Goal: Information Seeking & Learning: Learn about a topic

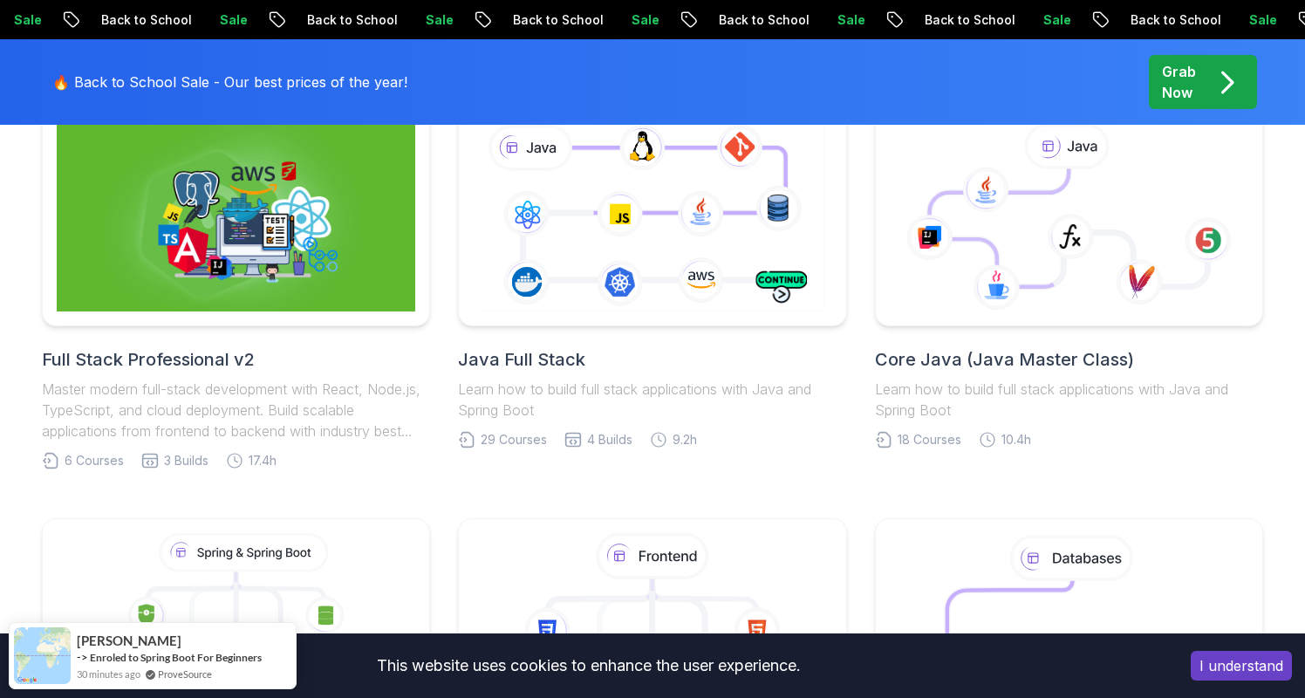
scroll to position [678, 0]
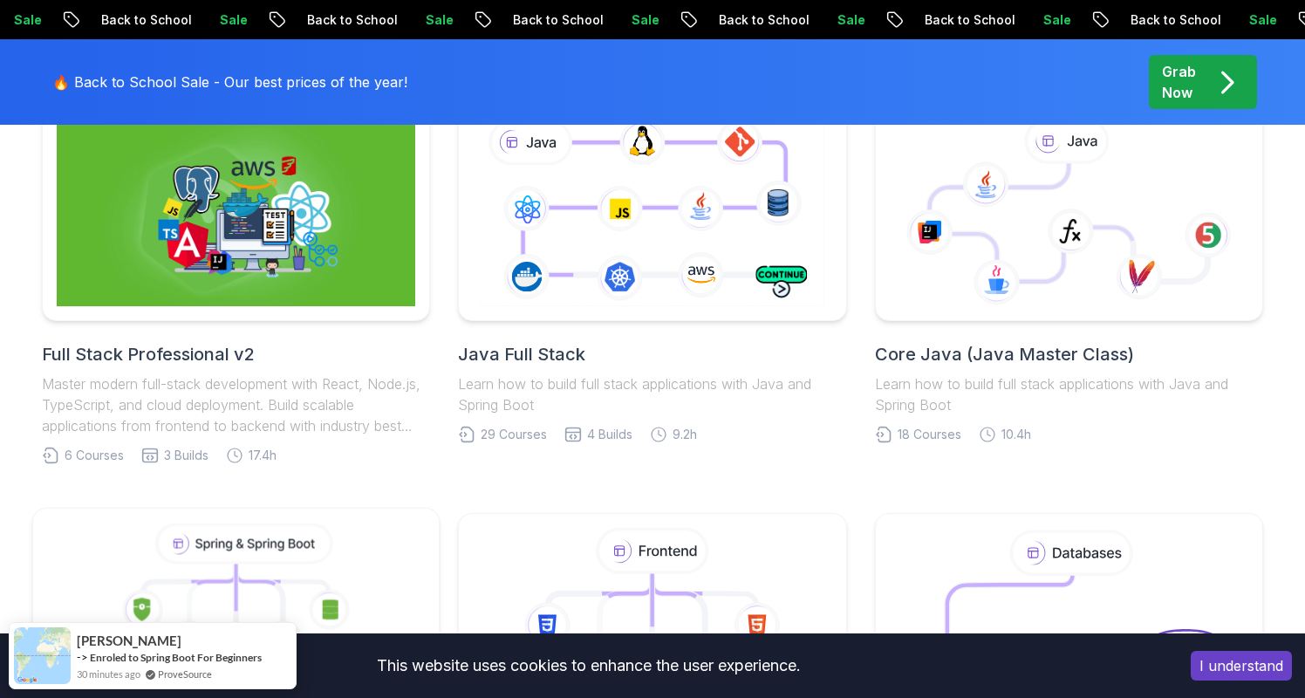
click at [340, 589] on icon at bounding box center [329, 609] width 41 height 41
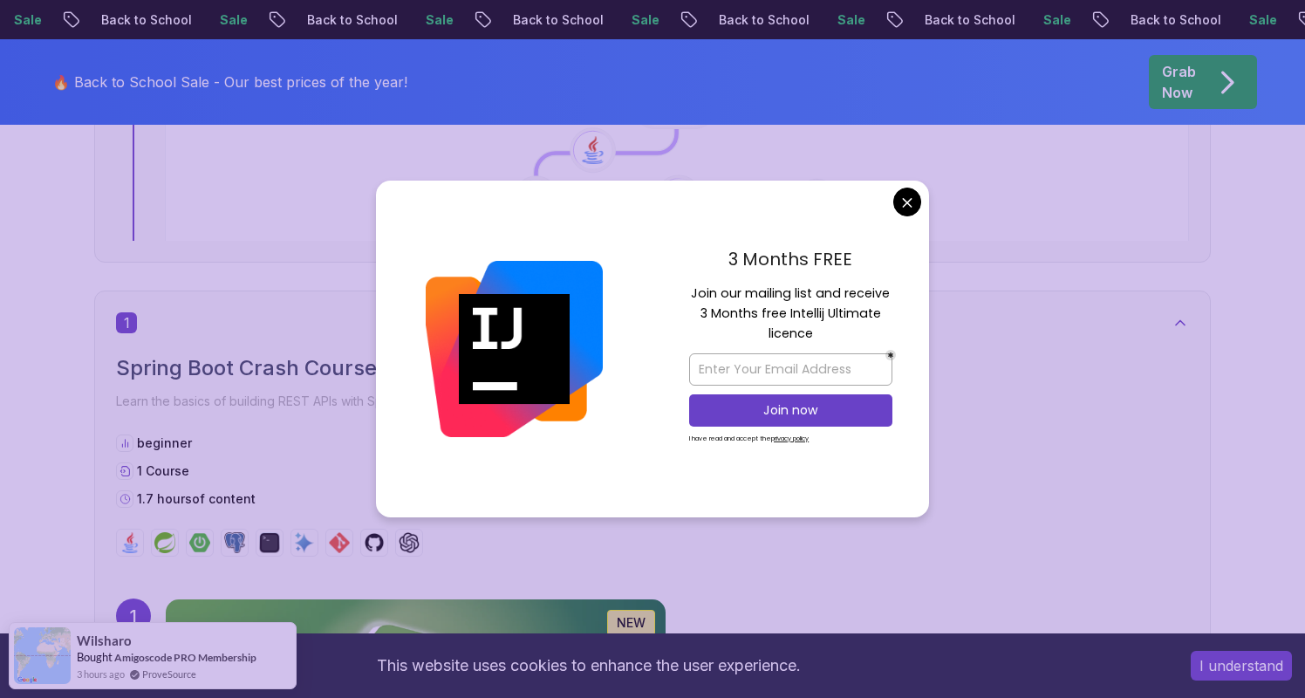
scroll to position [934, 0]
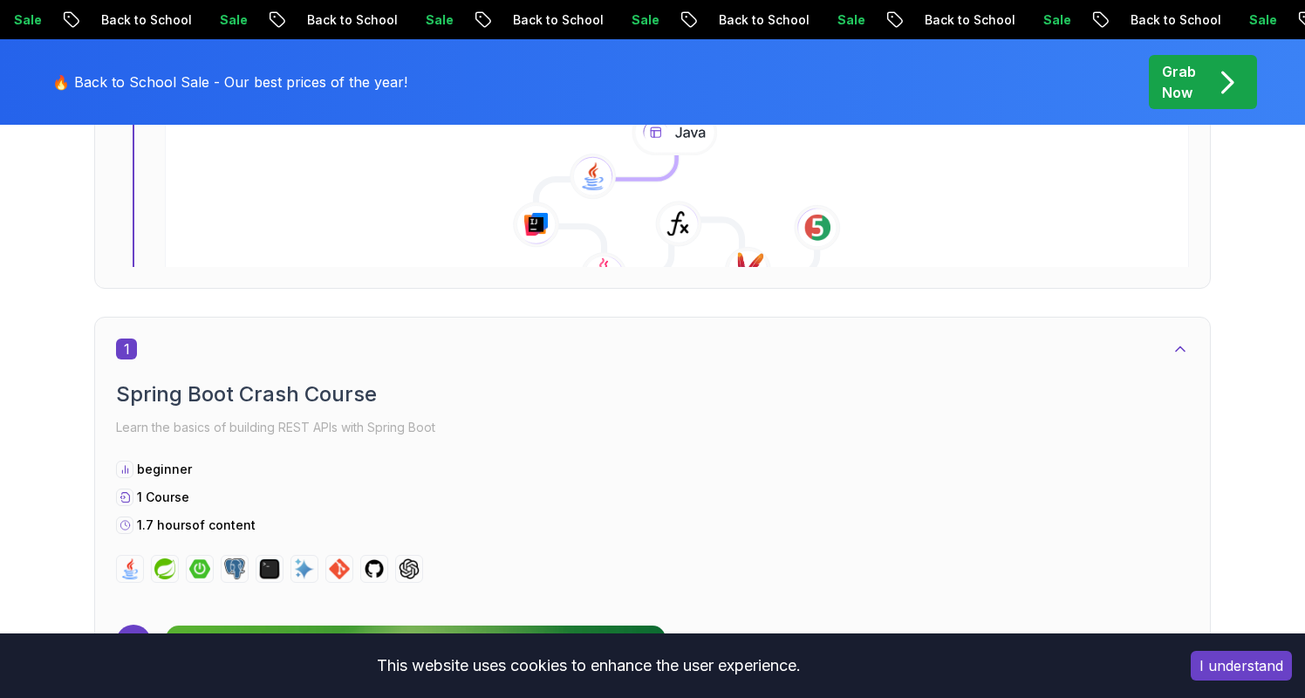
scroll to position [934, 0]
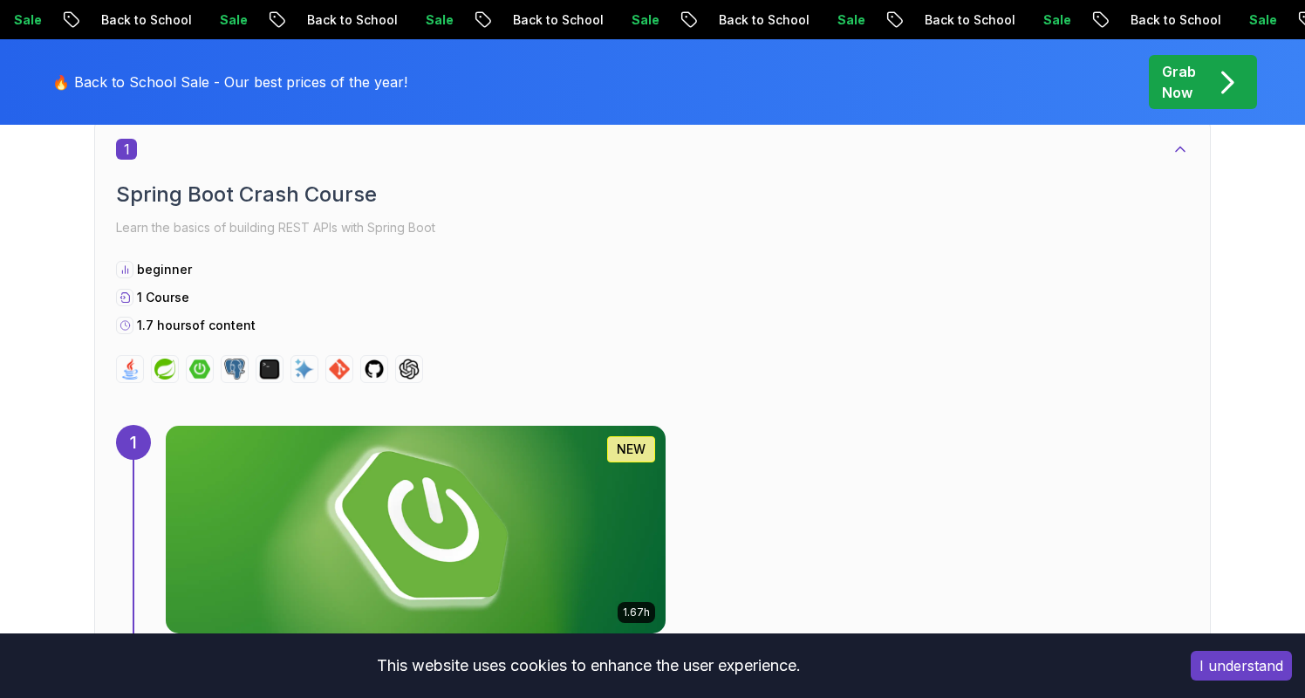
scroll to position [895, 0]
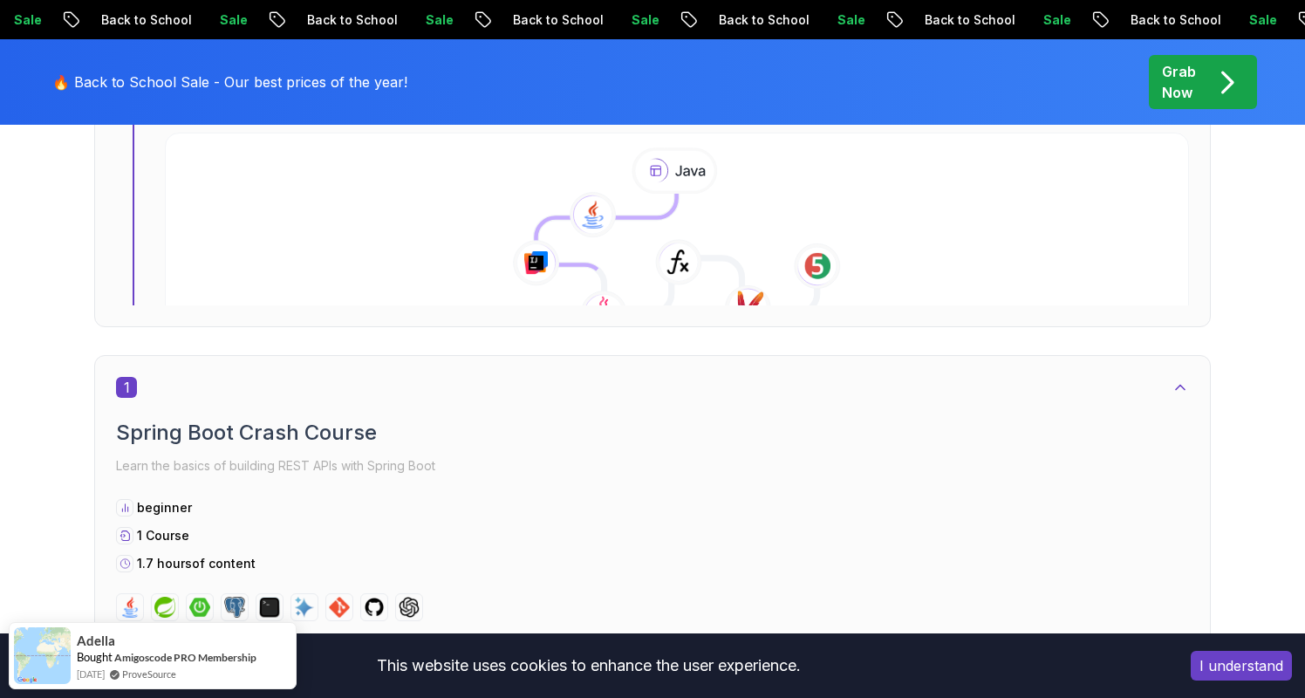
click at [272, 419] on h2 "Spring Boot Crash Course" at bounding box center [652, 433] width 1073 height 28
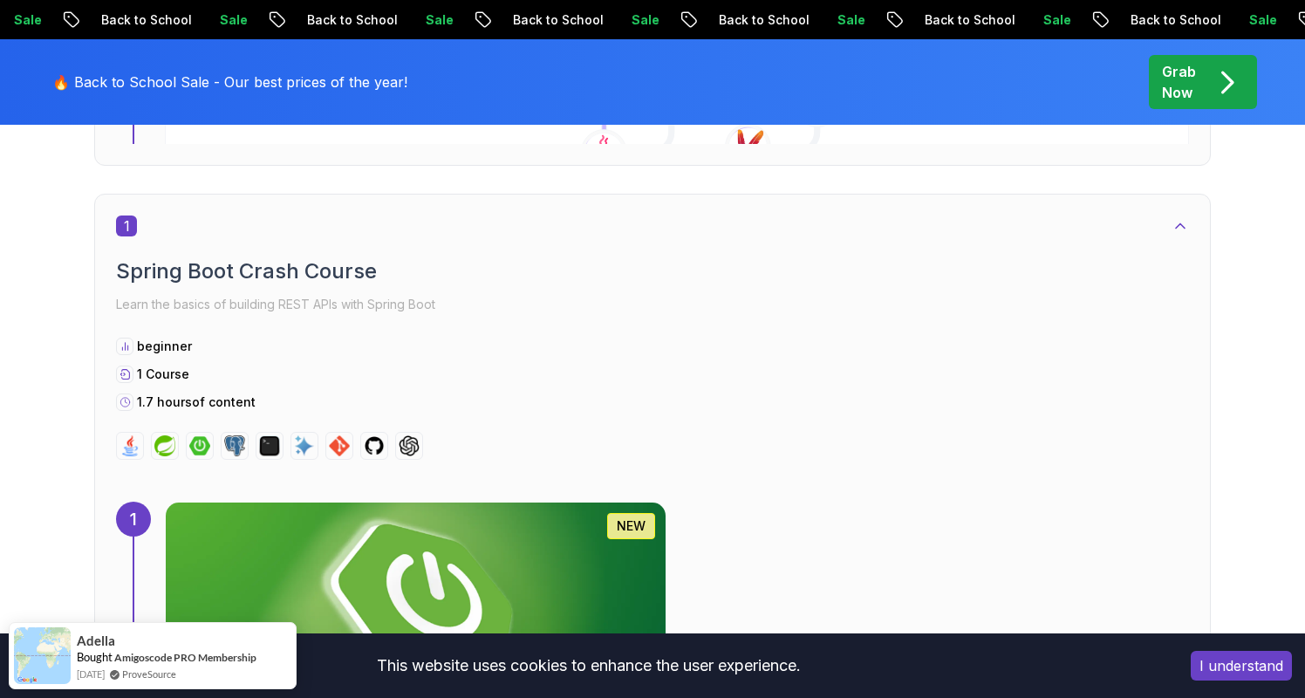
scroll to position [1172, 0]
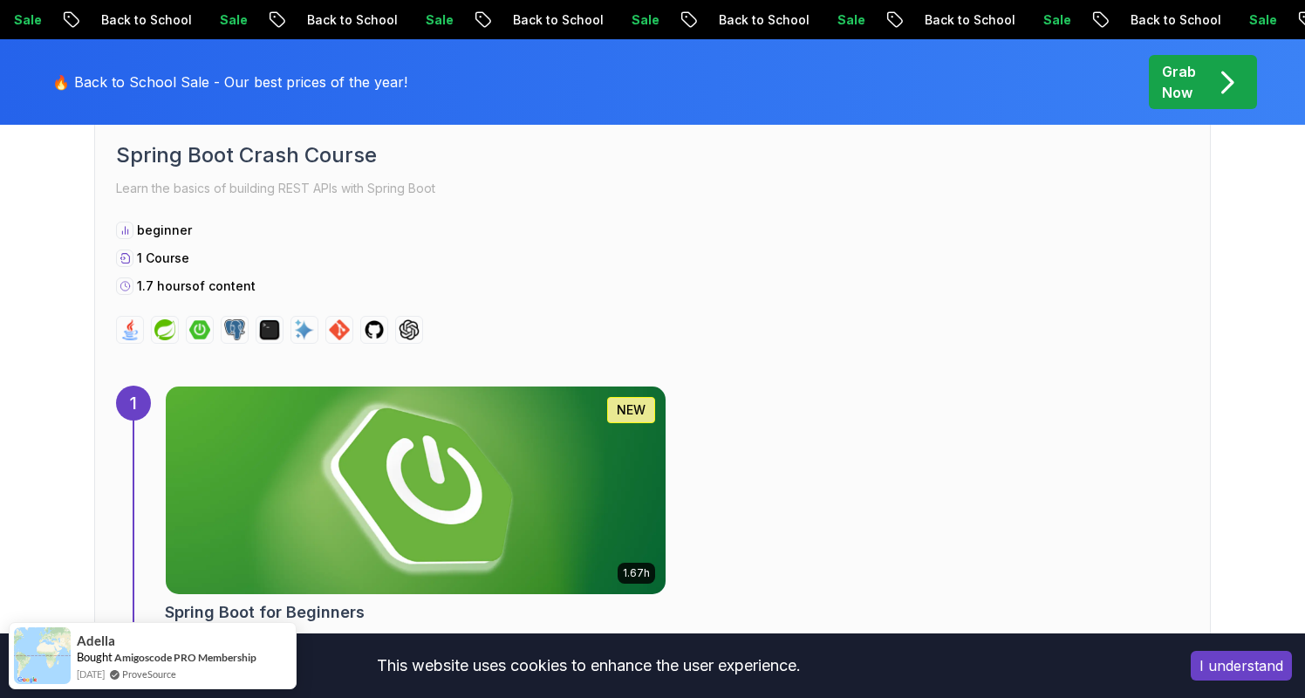
click at [354, 381] on img at bounding box center [416, 490] width 525 height 218
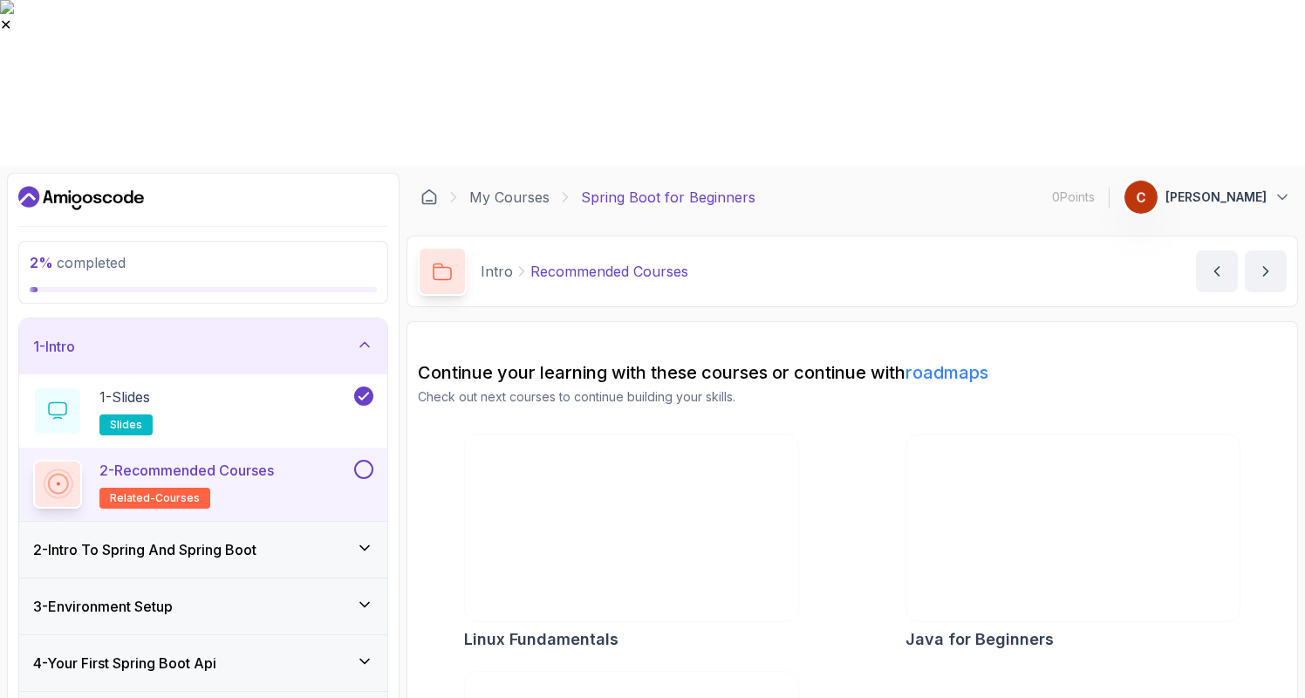
scroll to position [49, 0]
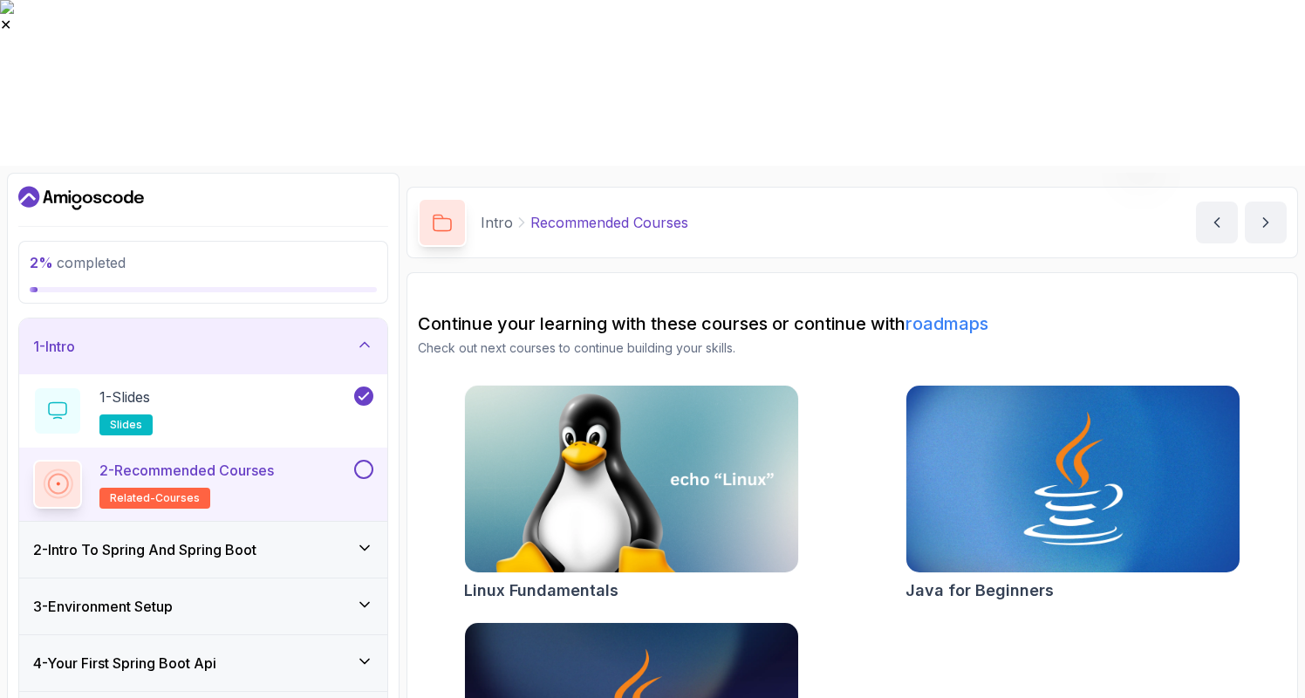
click at [237, 539] on h3 "2 - Intro To Spring And Spring Boot" at bounding box center [144, 549] width 223 height 21
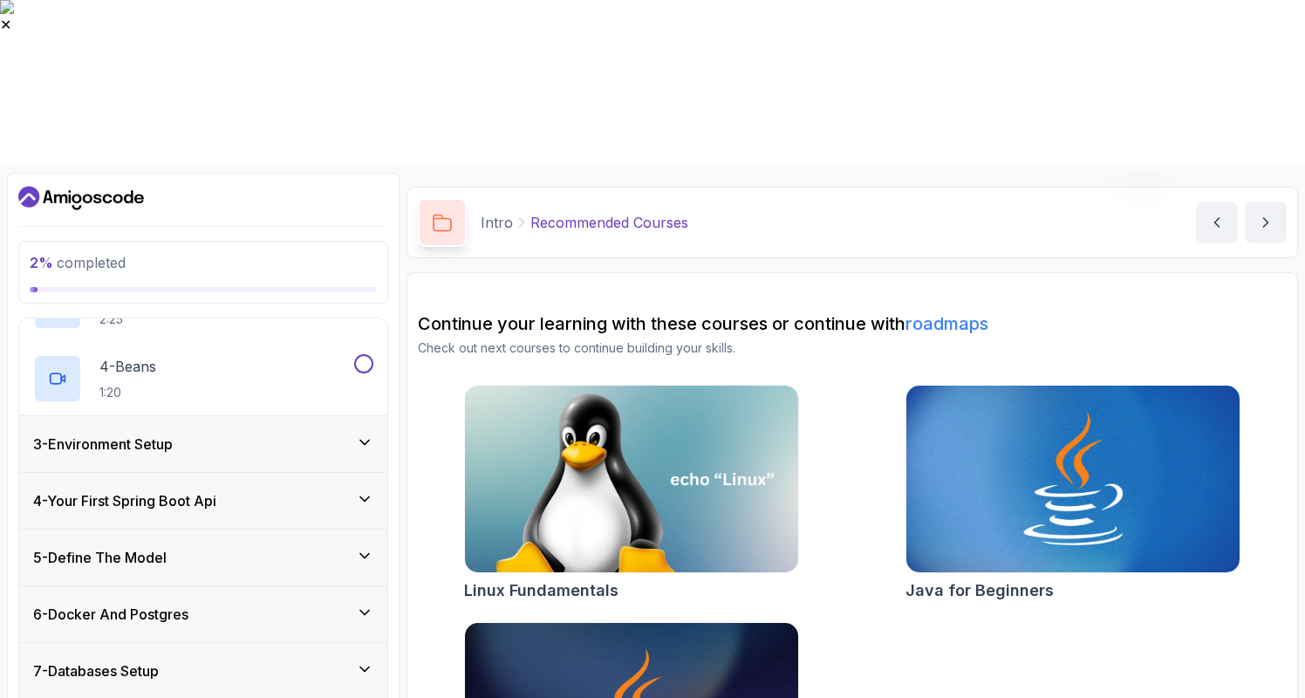
click at [172, 604] on h3 "6 - Docker And Postgres" at bounding box center [110, 614] width 155 height 21
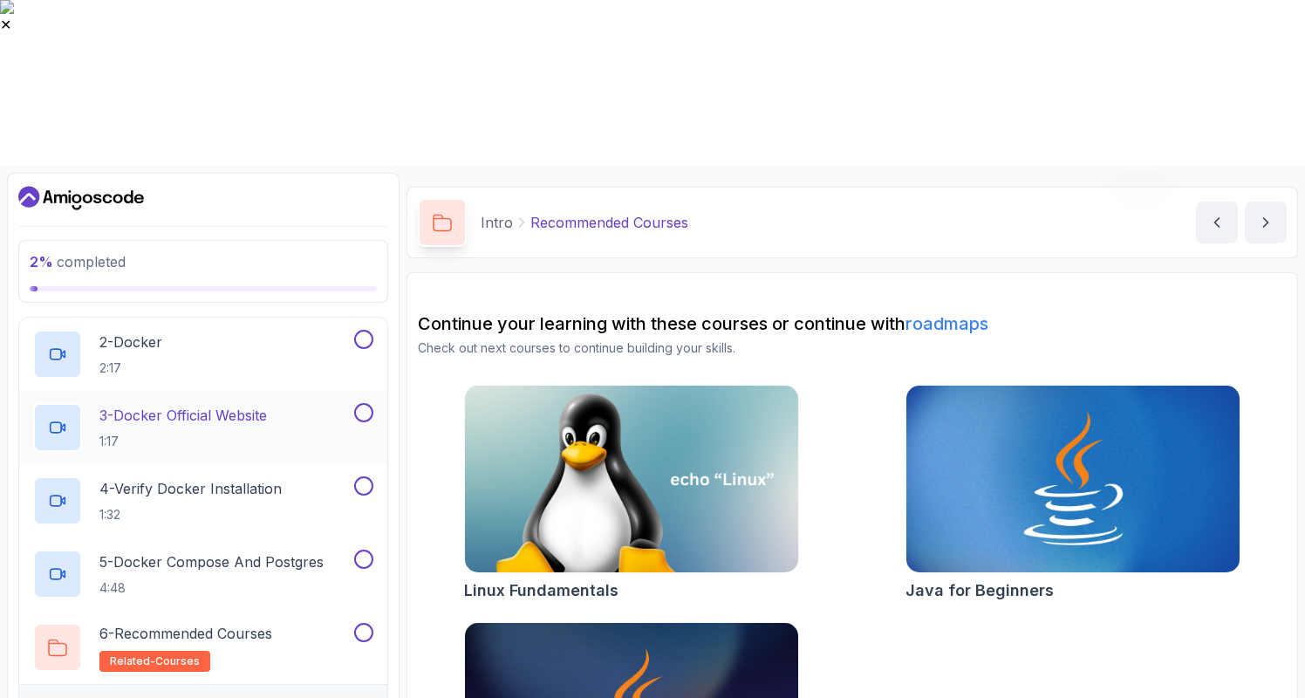
scroll to position [415, 0]
click at [164, 620] on p "6 - Recommended Courses" at bounding box center [185, 630] width 173 height 21
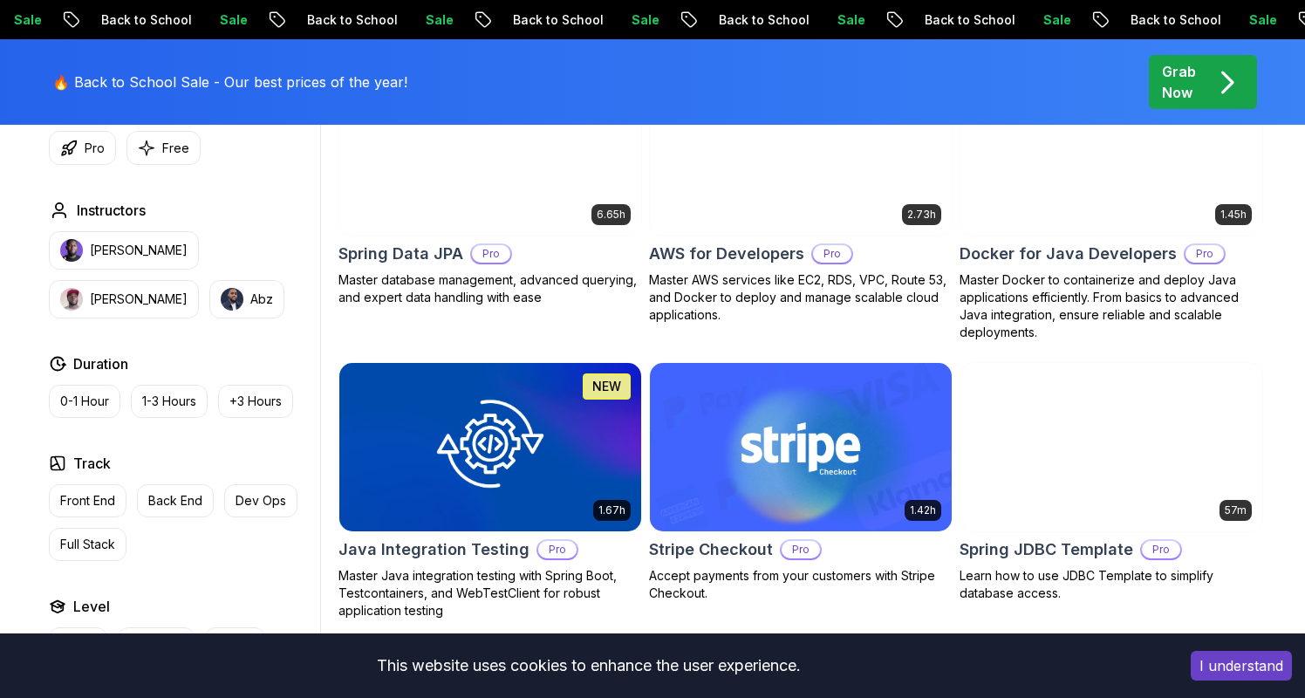
scroll to position [857, 0]
